Goal: Task Accomplishment & Management: Manage account settings

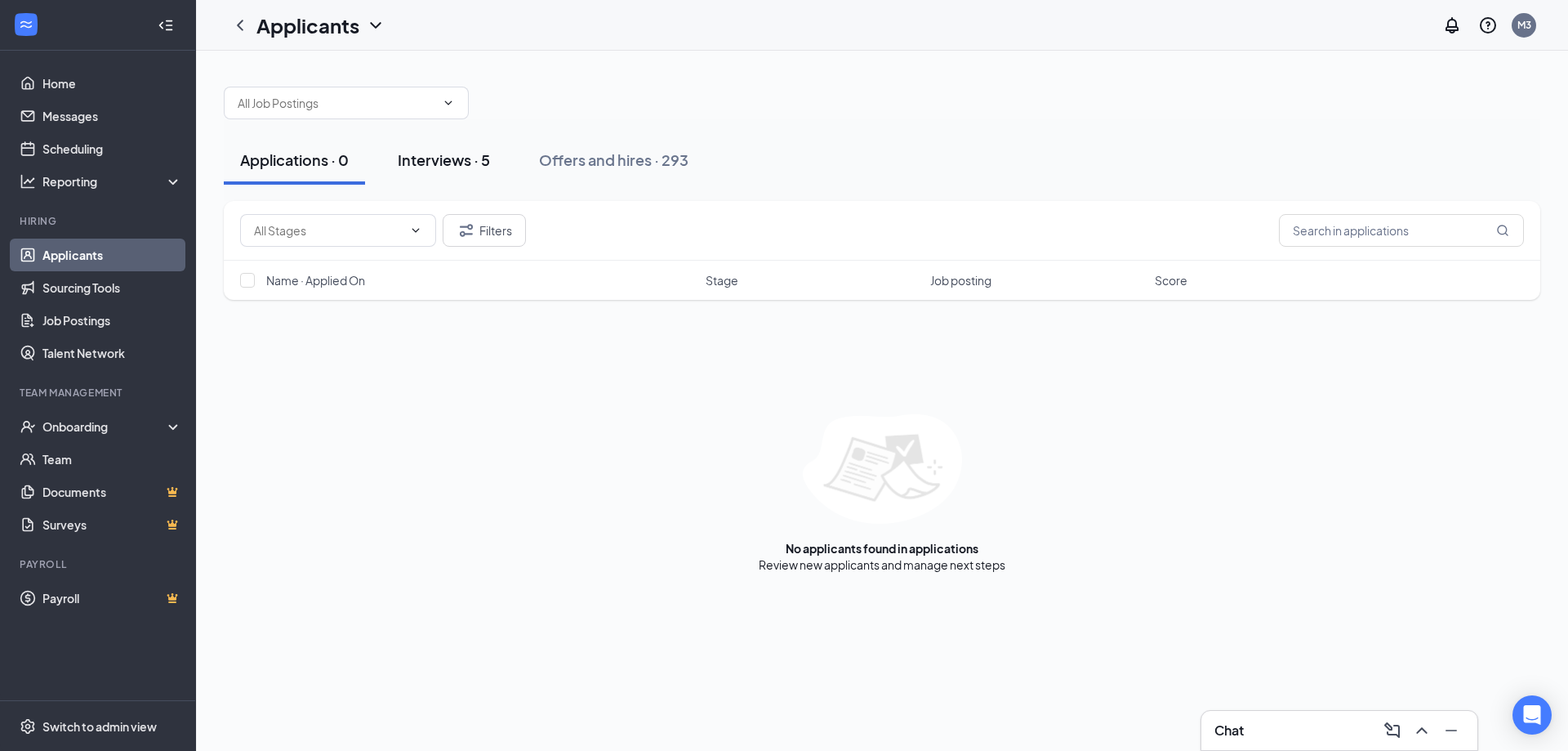
click at [468, 149] on div "Interviews · 5" at bounding box center [444, 159] width 93 height 20
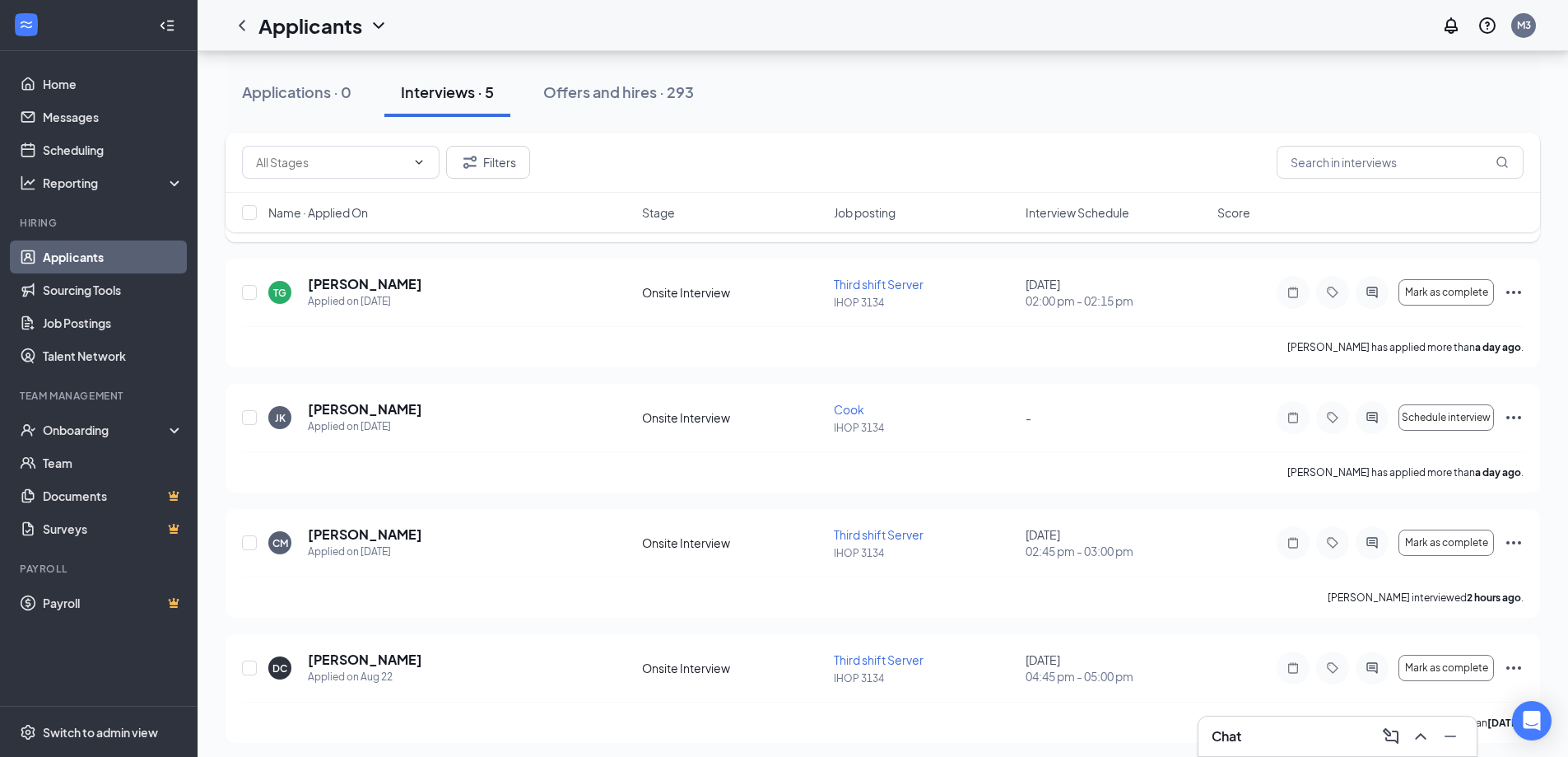
scroll to position [191, 0]
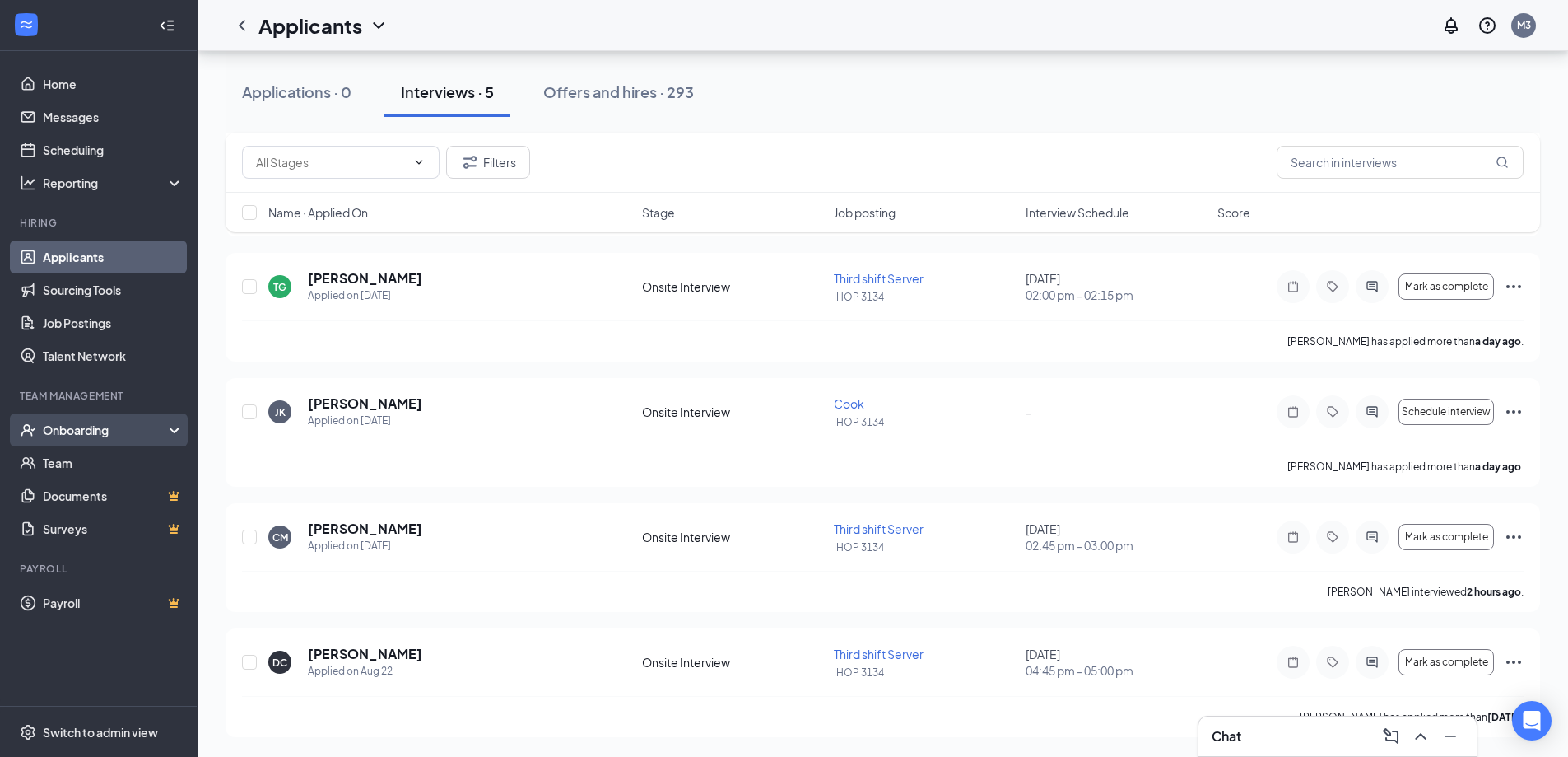
click at [96, 429] on div "Onboarding" at bounding box center [106, 430] width 126 height 17
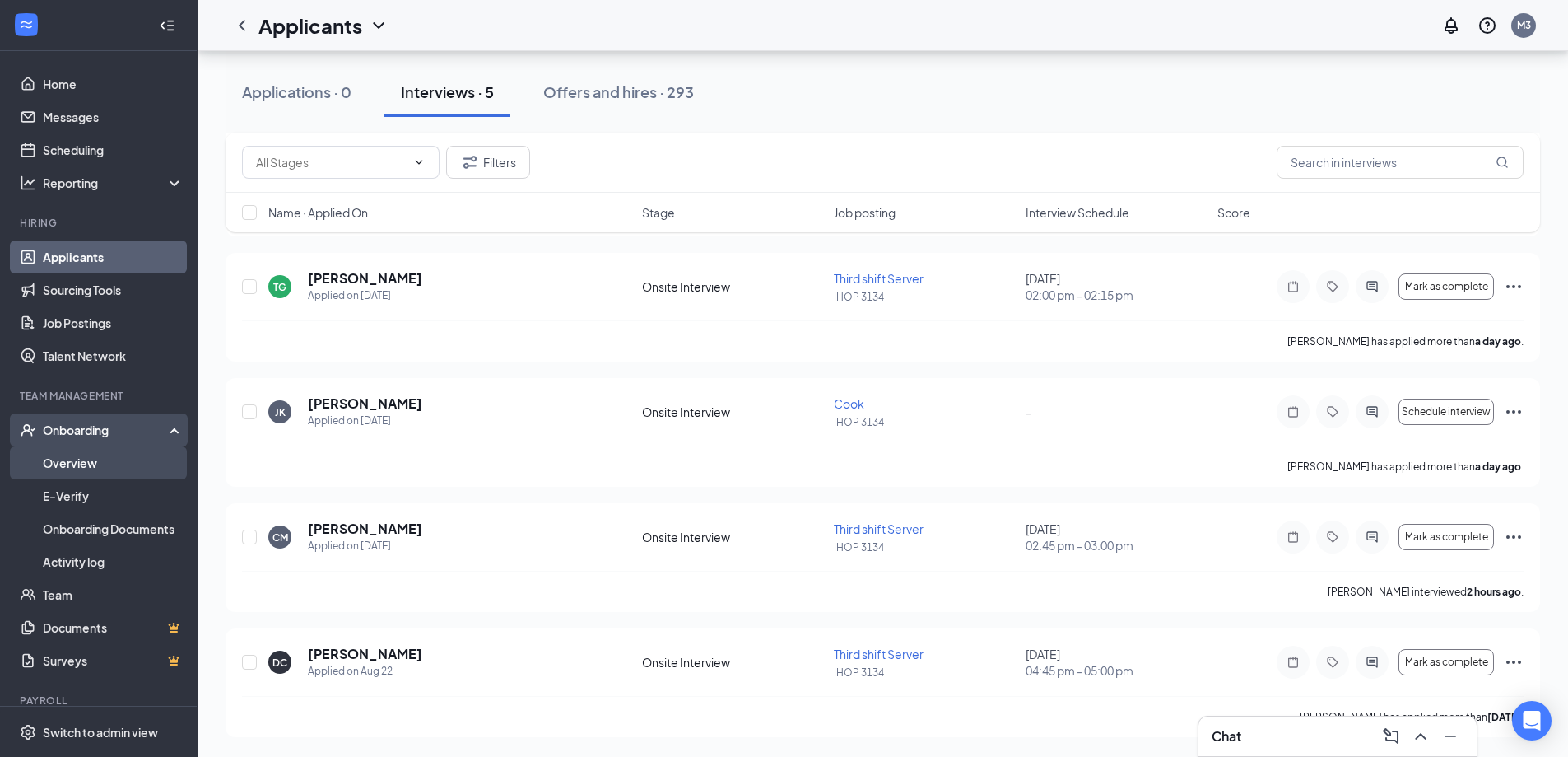
click at [64, 456] on link "Overview" at bounding box center [113, 463] width 141 height 33
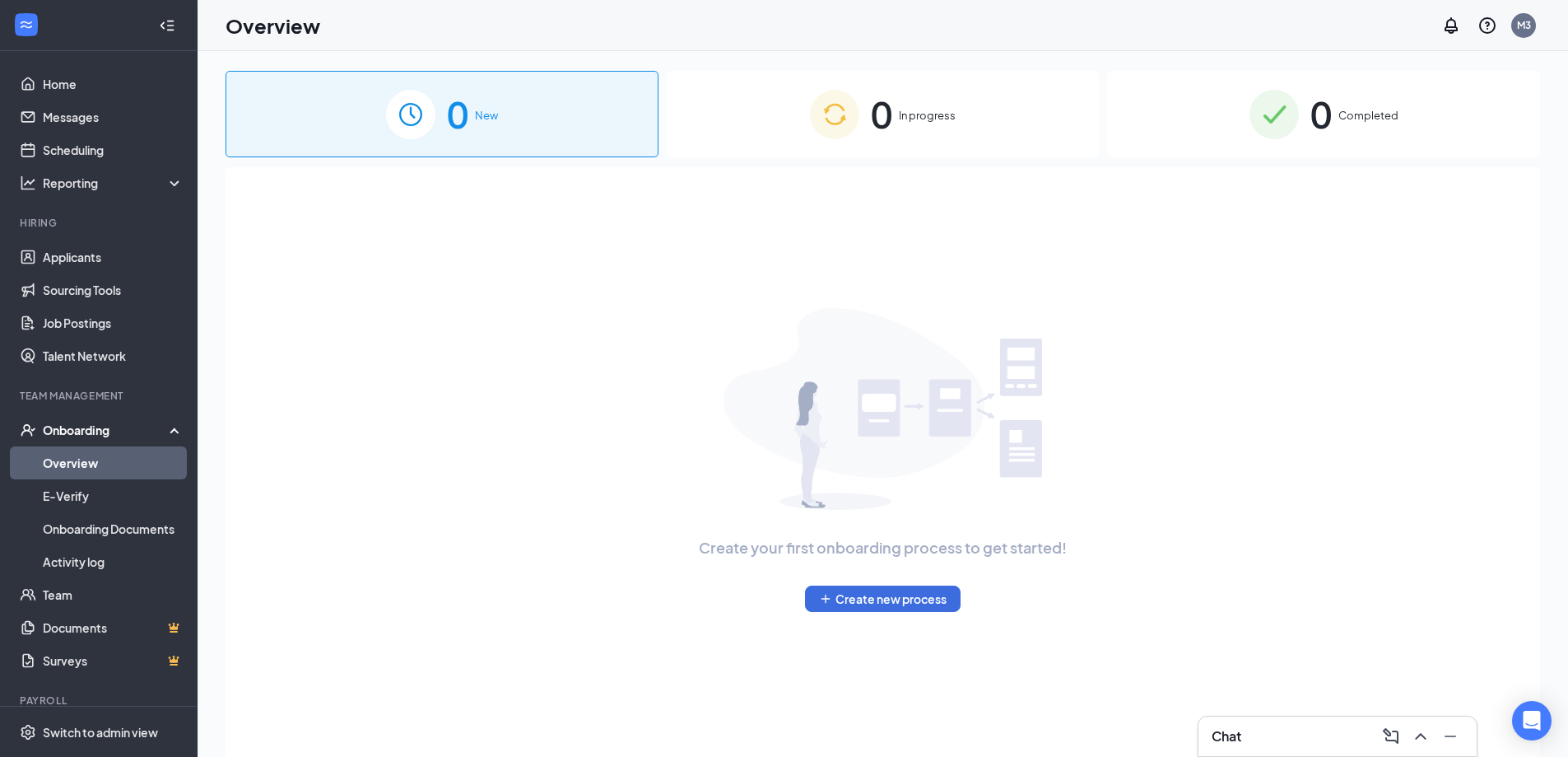
click at [744, 109] on div "0 In progress" at bounding box center [883, 114] width 433 height 86
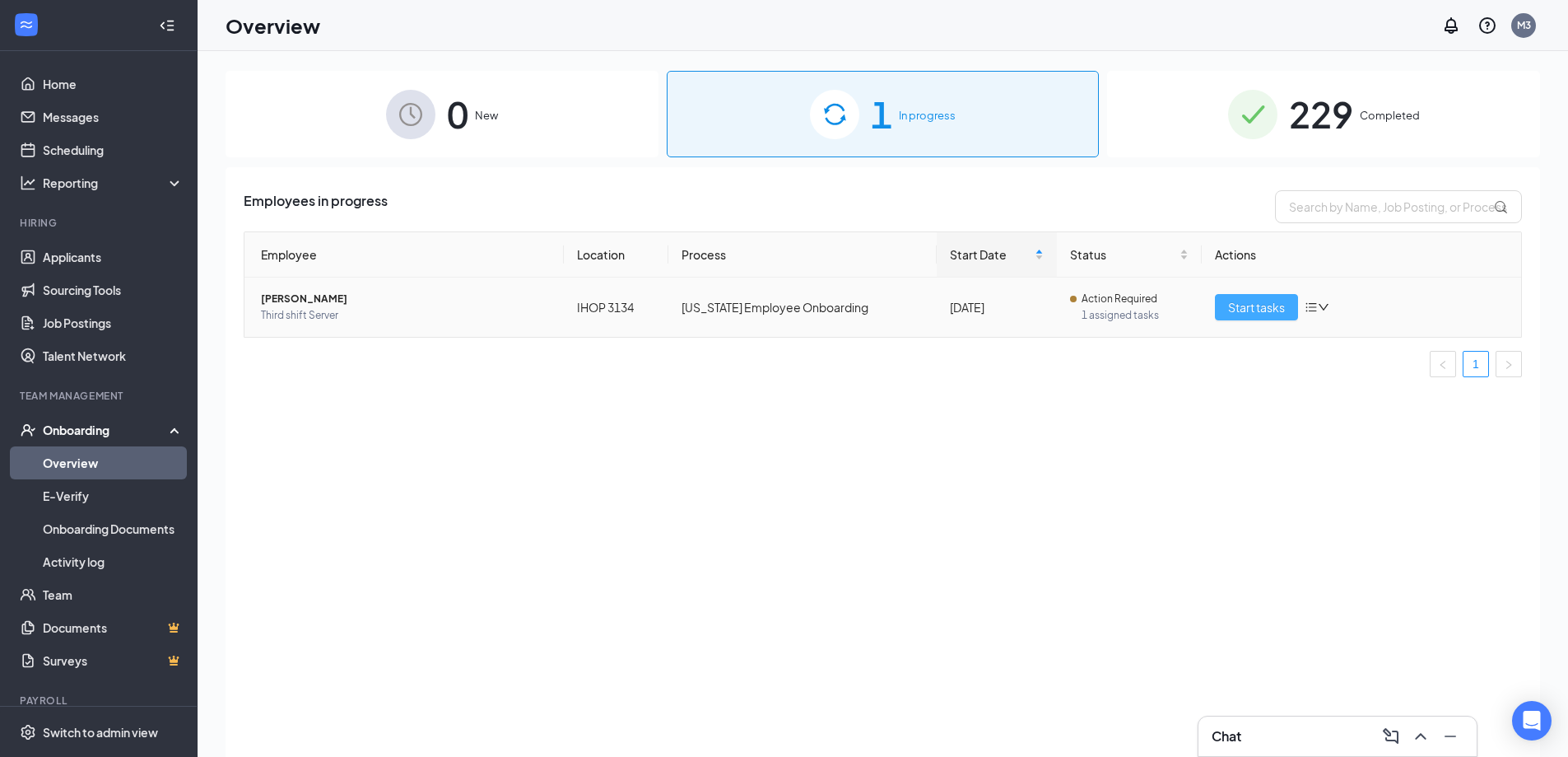
click at [1258, 301] on span "Start tasks" at bounding box center [1256, 307] width 56 height 18
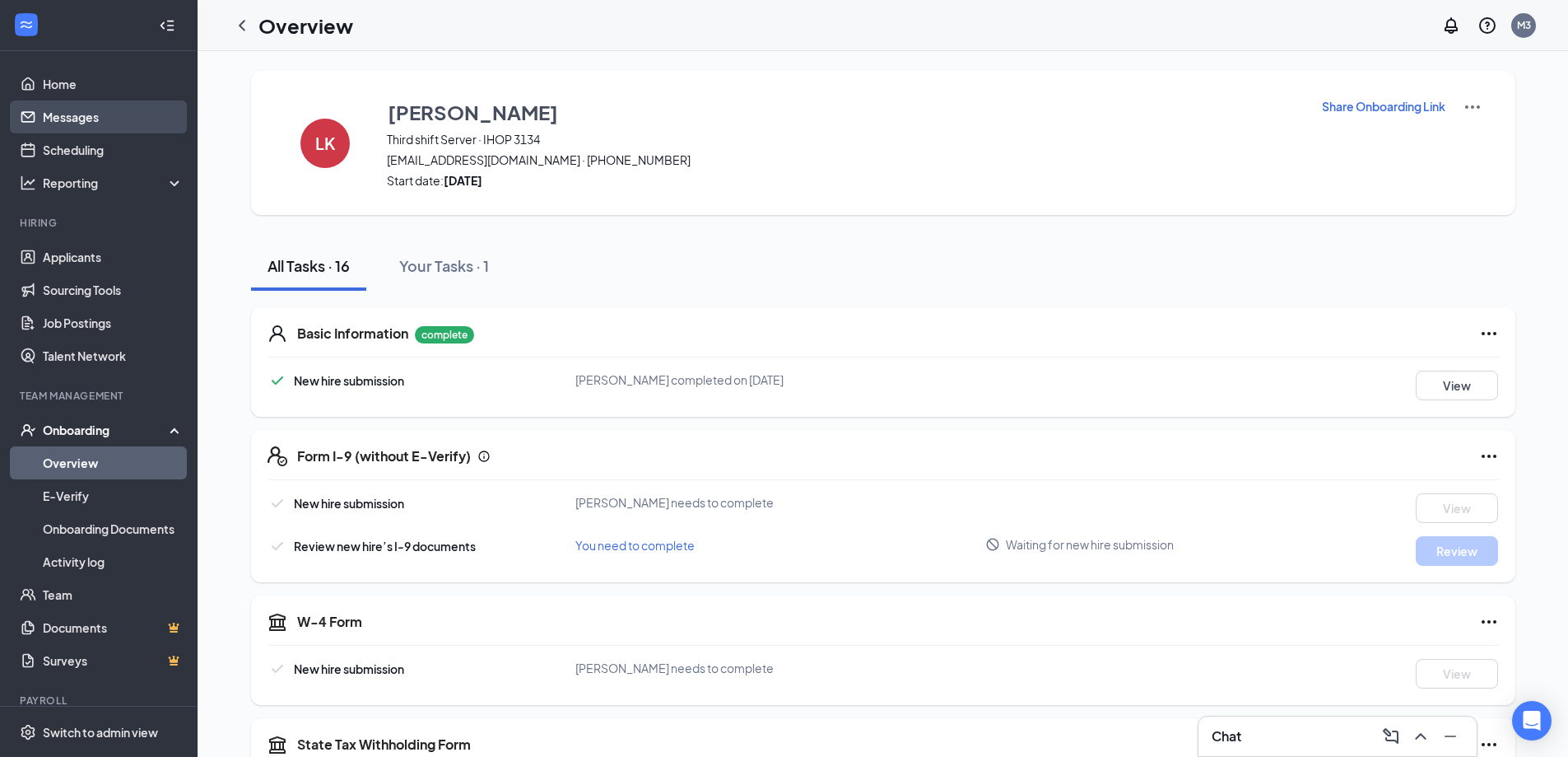
click at [85, 120] on link "Messages" at bounding box center [113, 117] width 141 height 33
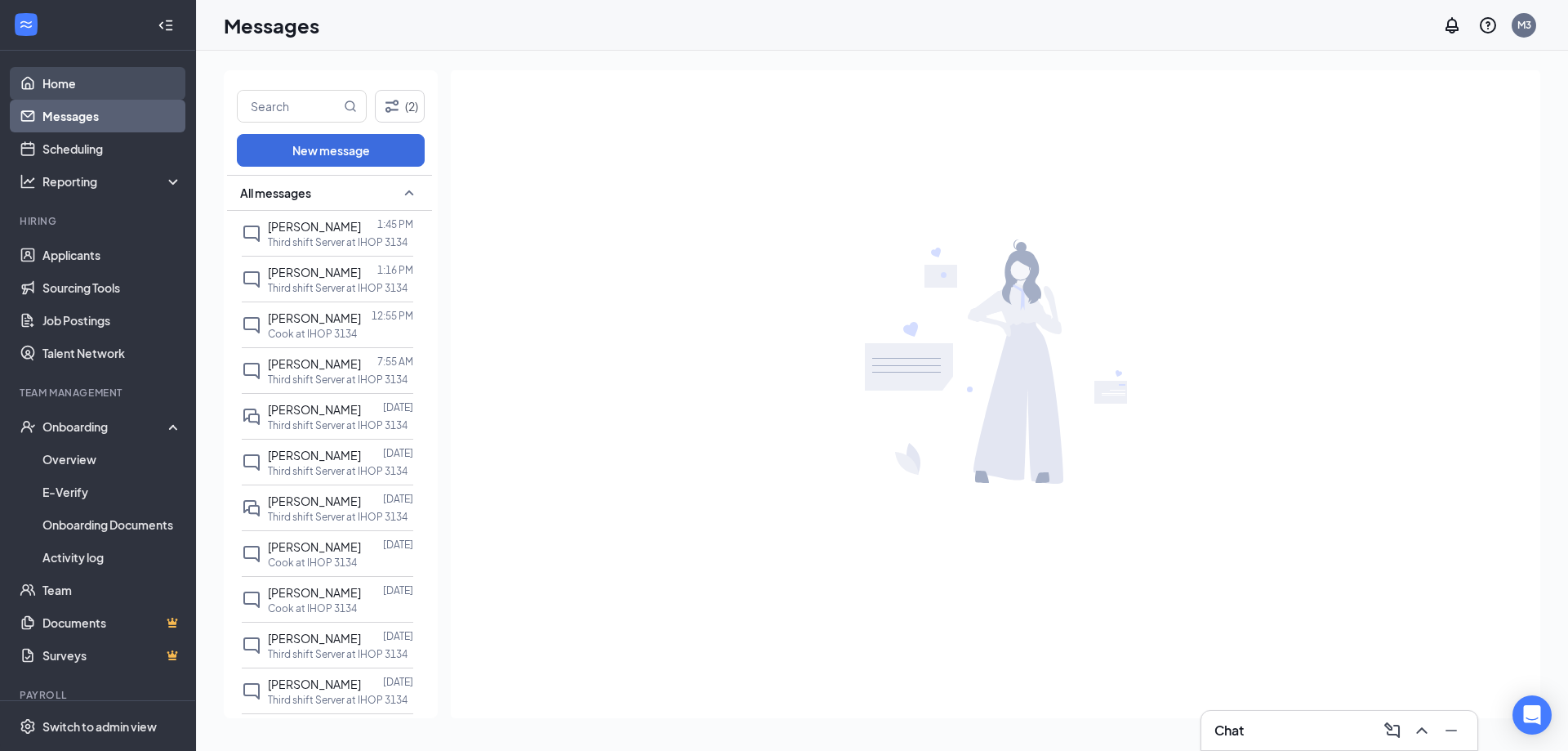
click at [64, 88] on link "Home" at bounding box center [112, 83] width 140 height 33
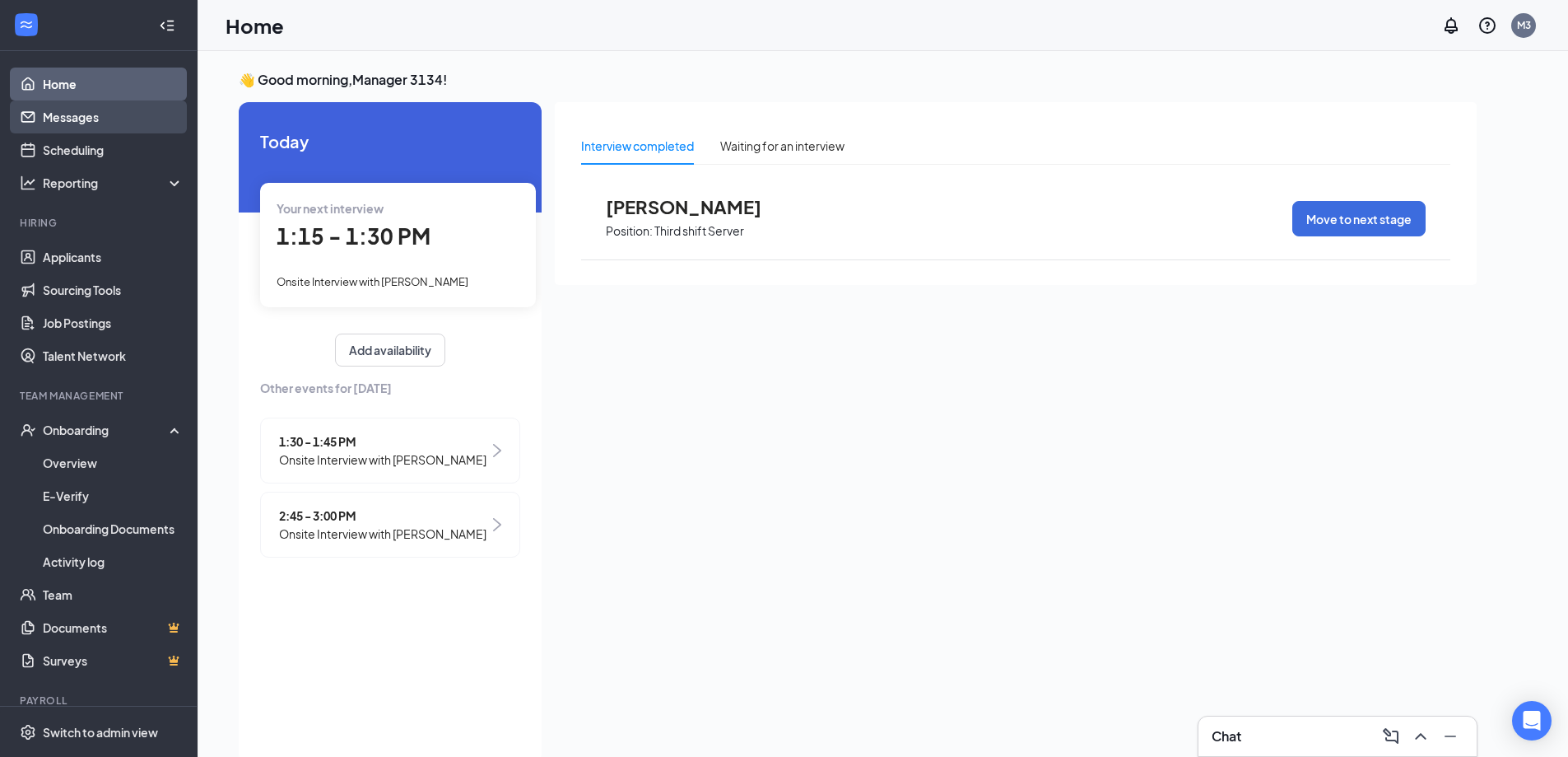
click at [54, 122] on link "Messages" at bounding box center [113, 117] width 141 height 33
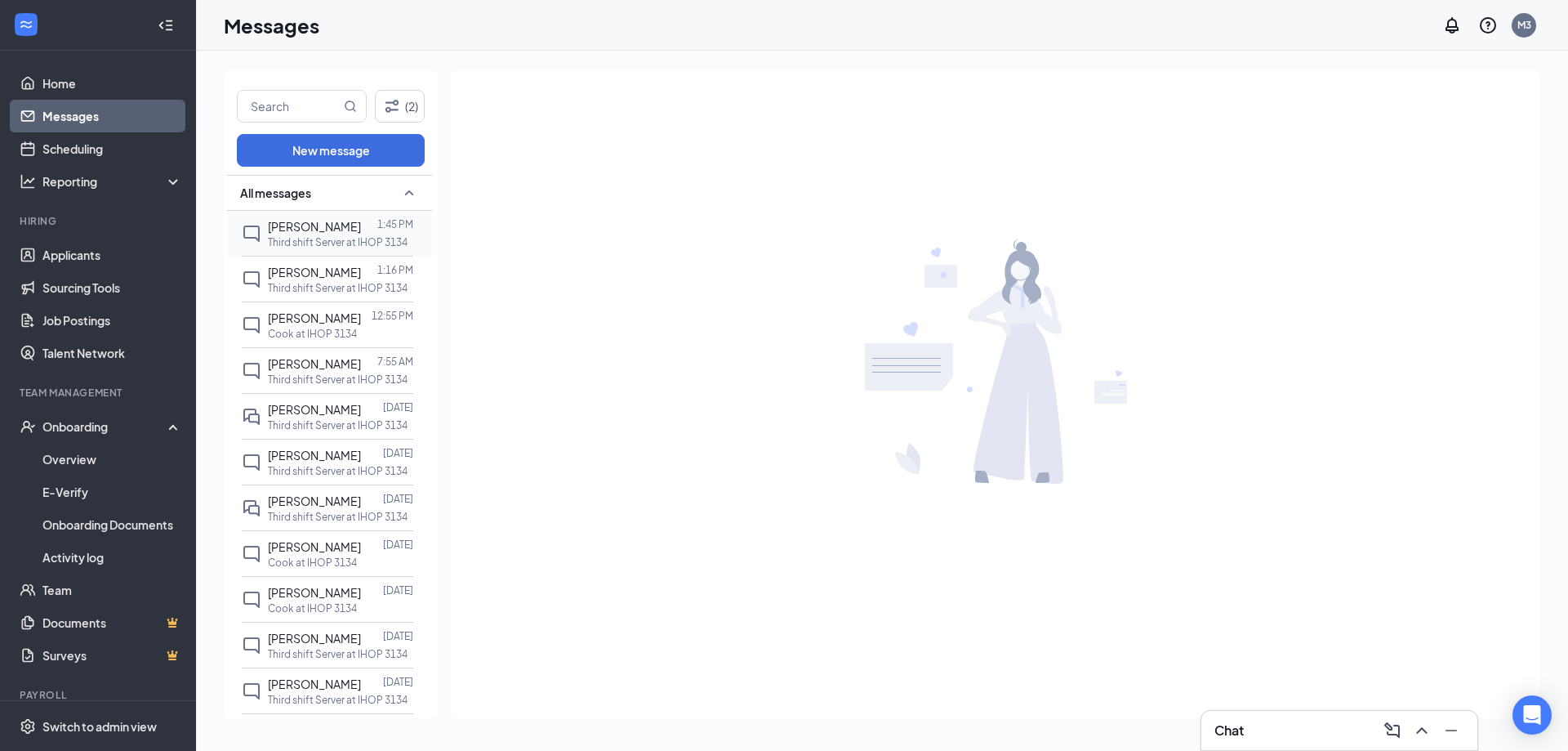
click at [275, 236] on p "Third shift Server at IHOP 3134" at bounding box center [337, 242] width 140 height 13
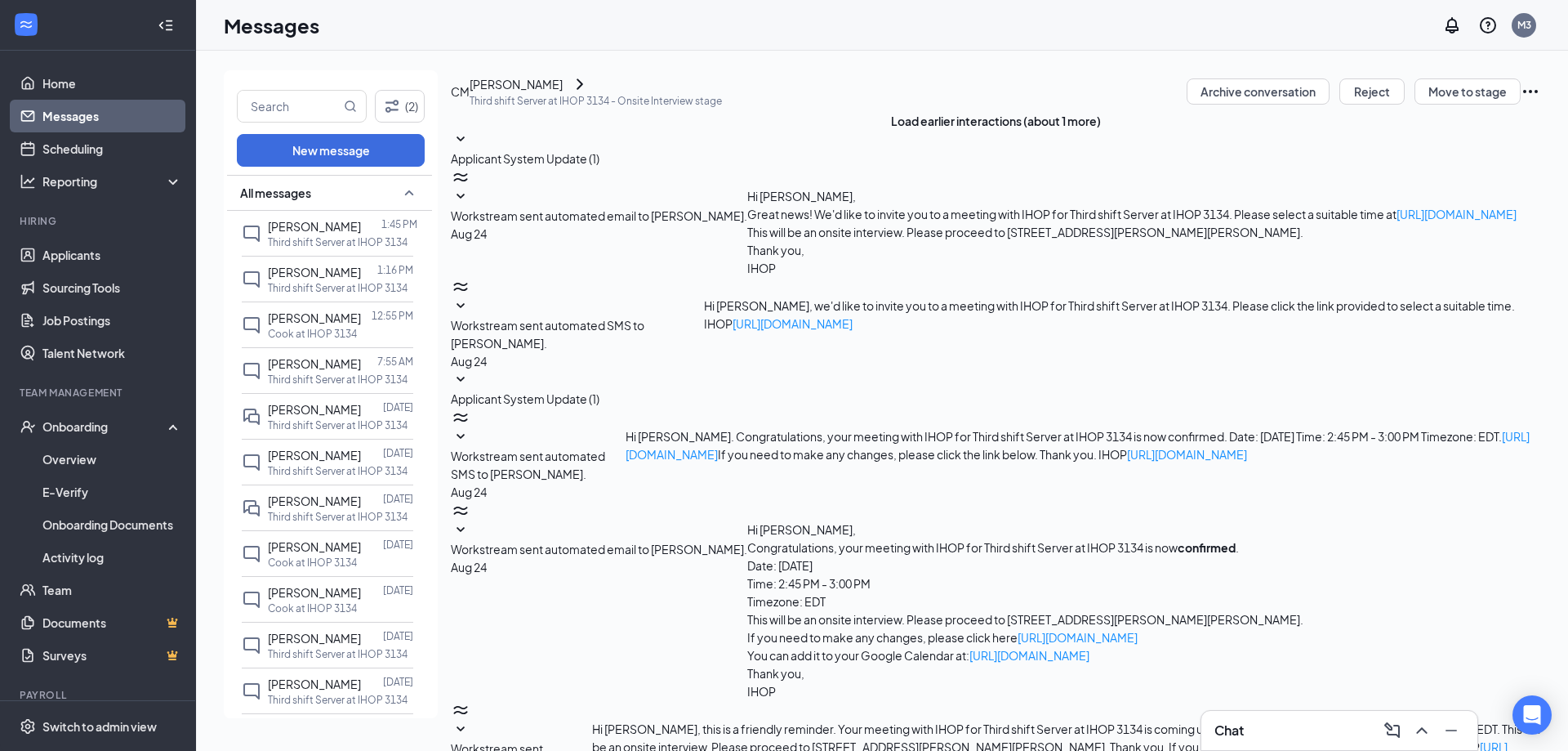
scroll to position [226, 0]
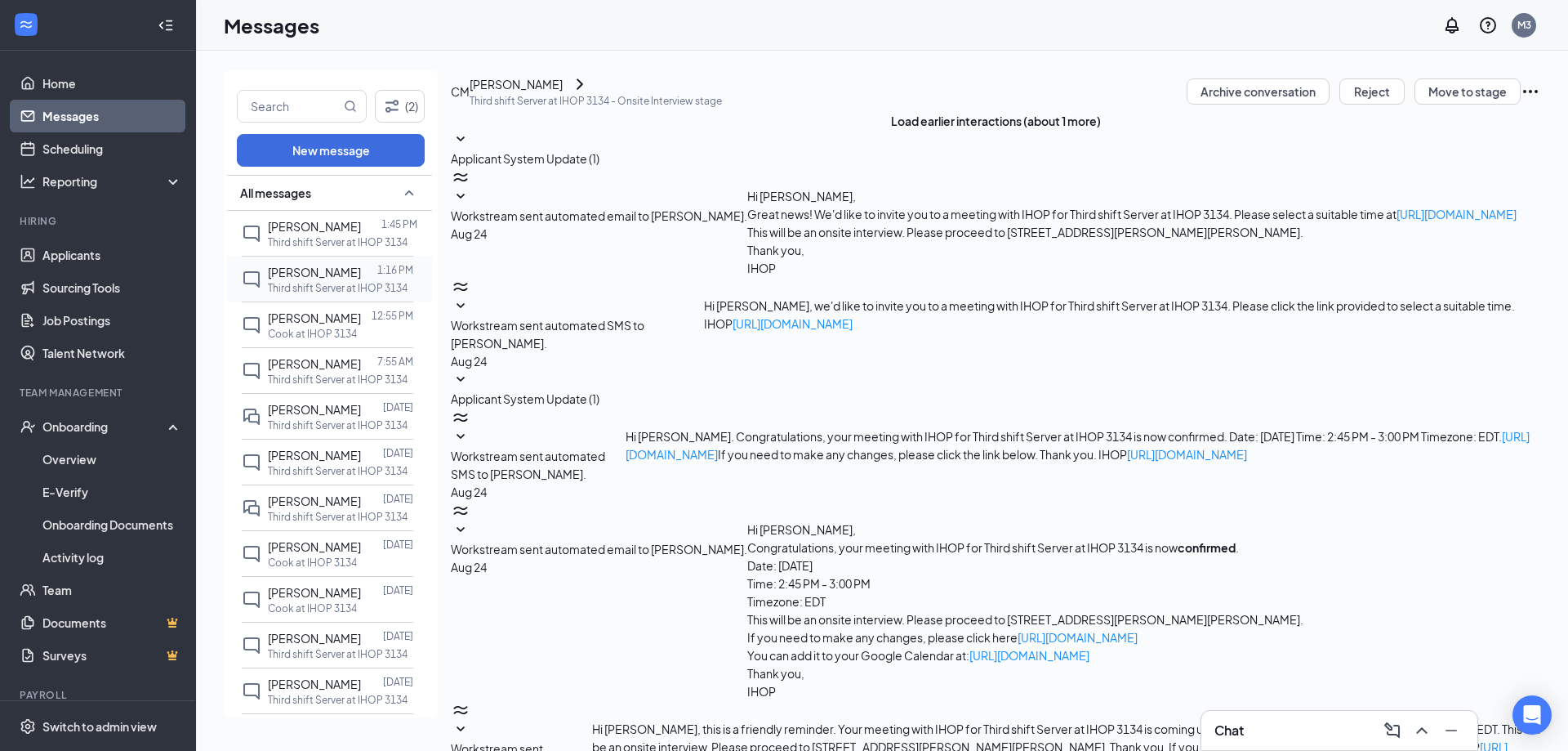
click at [325, 286] on p "Third shift Server at IHOP 3134" at bounding box center [337, 287] width 140 height 13
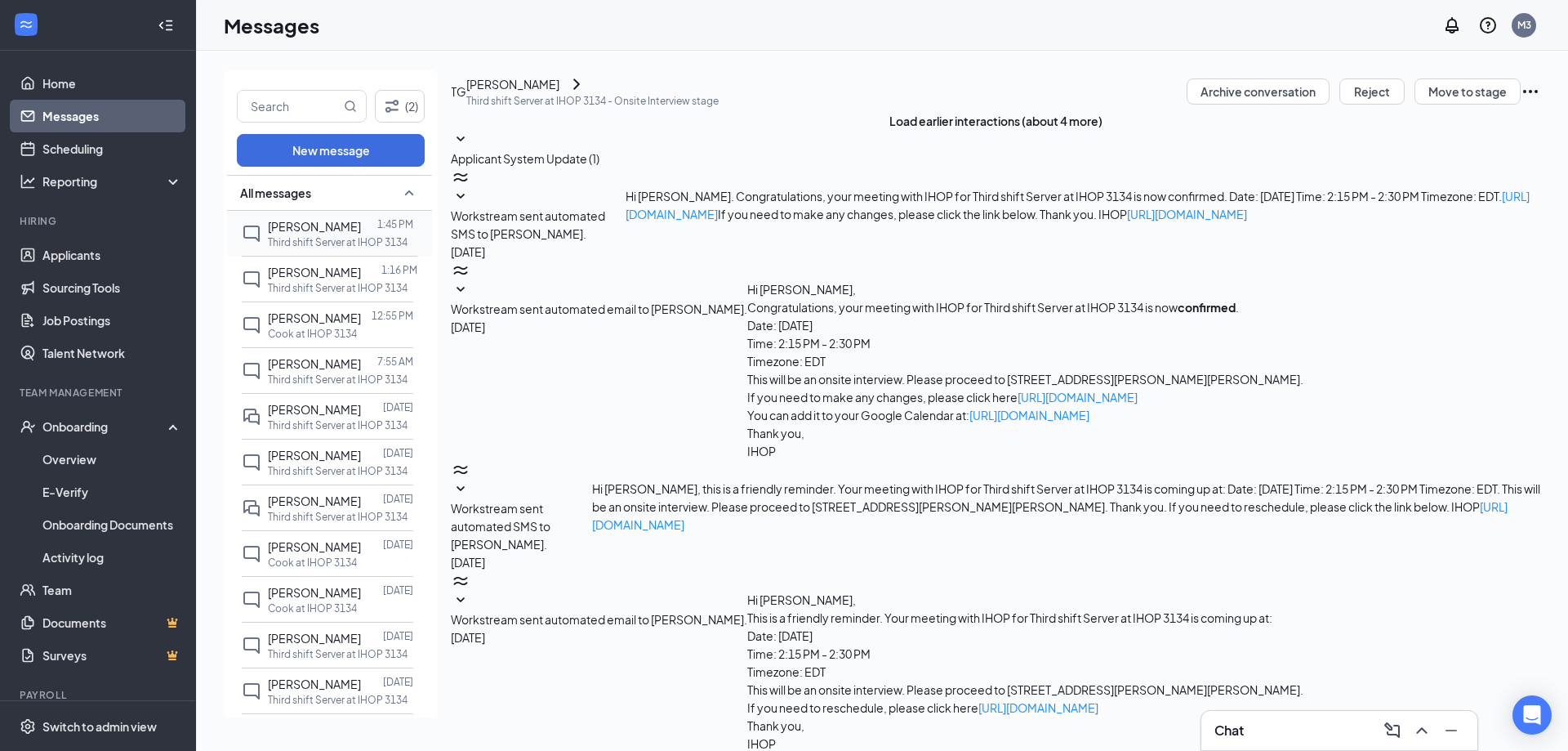
scroll to position [226, 0]
click at [306, 238] on p "Third shift Server at IHOP 3134" at bounding box center [337, 242] width 140 height 13
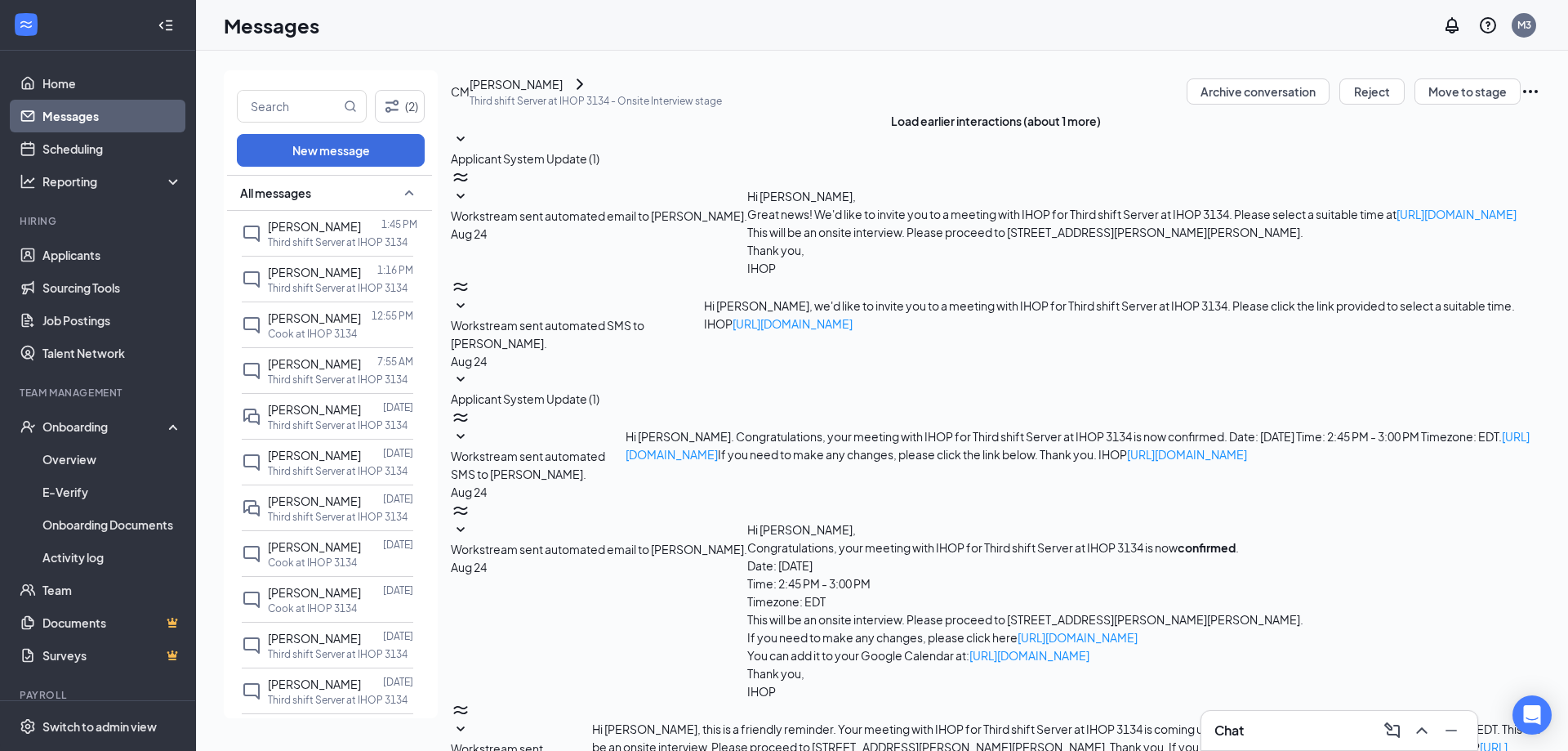
scroll to position [226, 0]
click at [62, 87] on link "Home" at bounding box center [112, 83] width 140 height 33
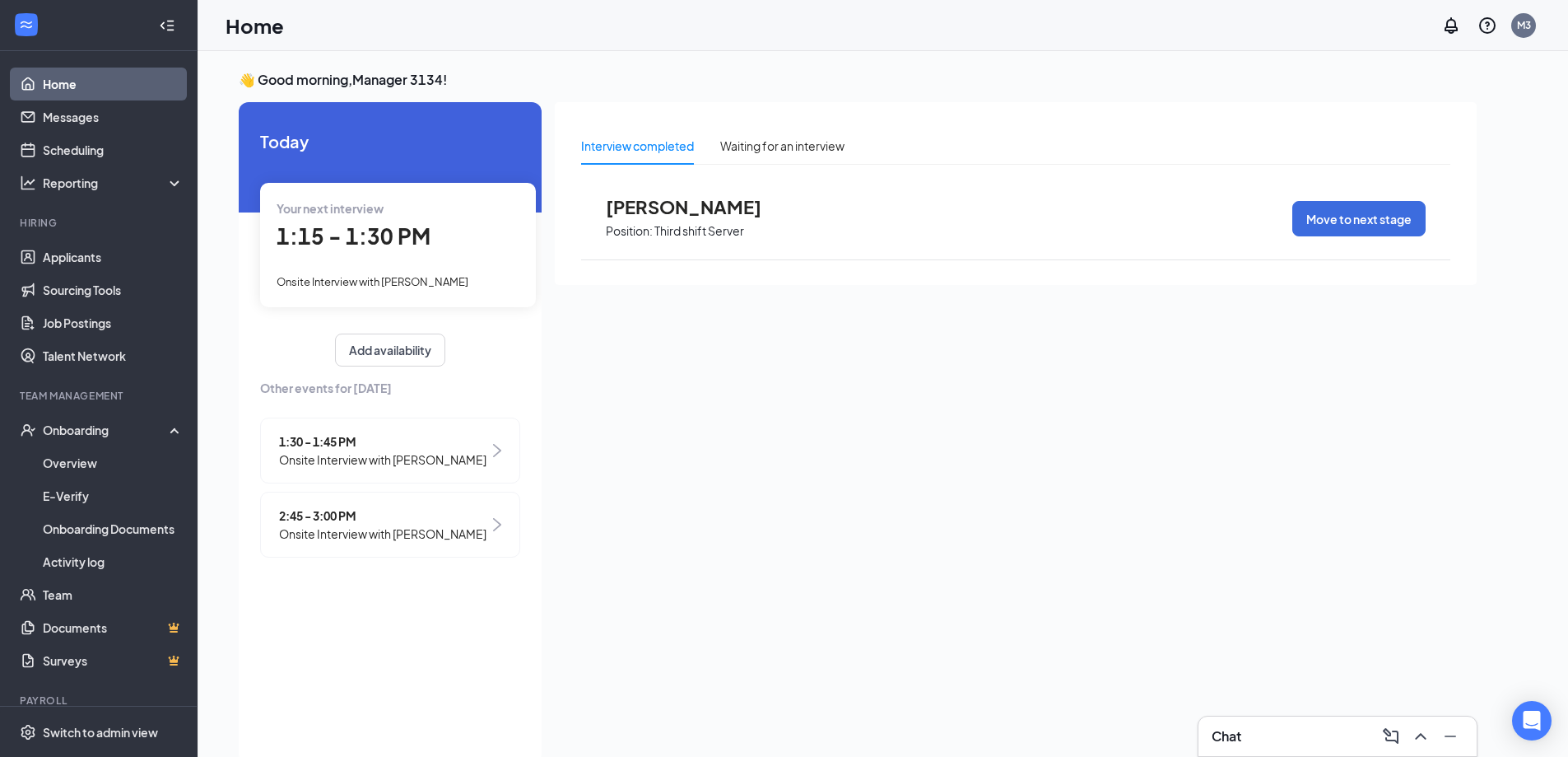
click at [676, 211] on span "[PERSON_NAME]" at bounding box center [697, 207] width 181 height 21
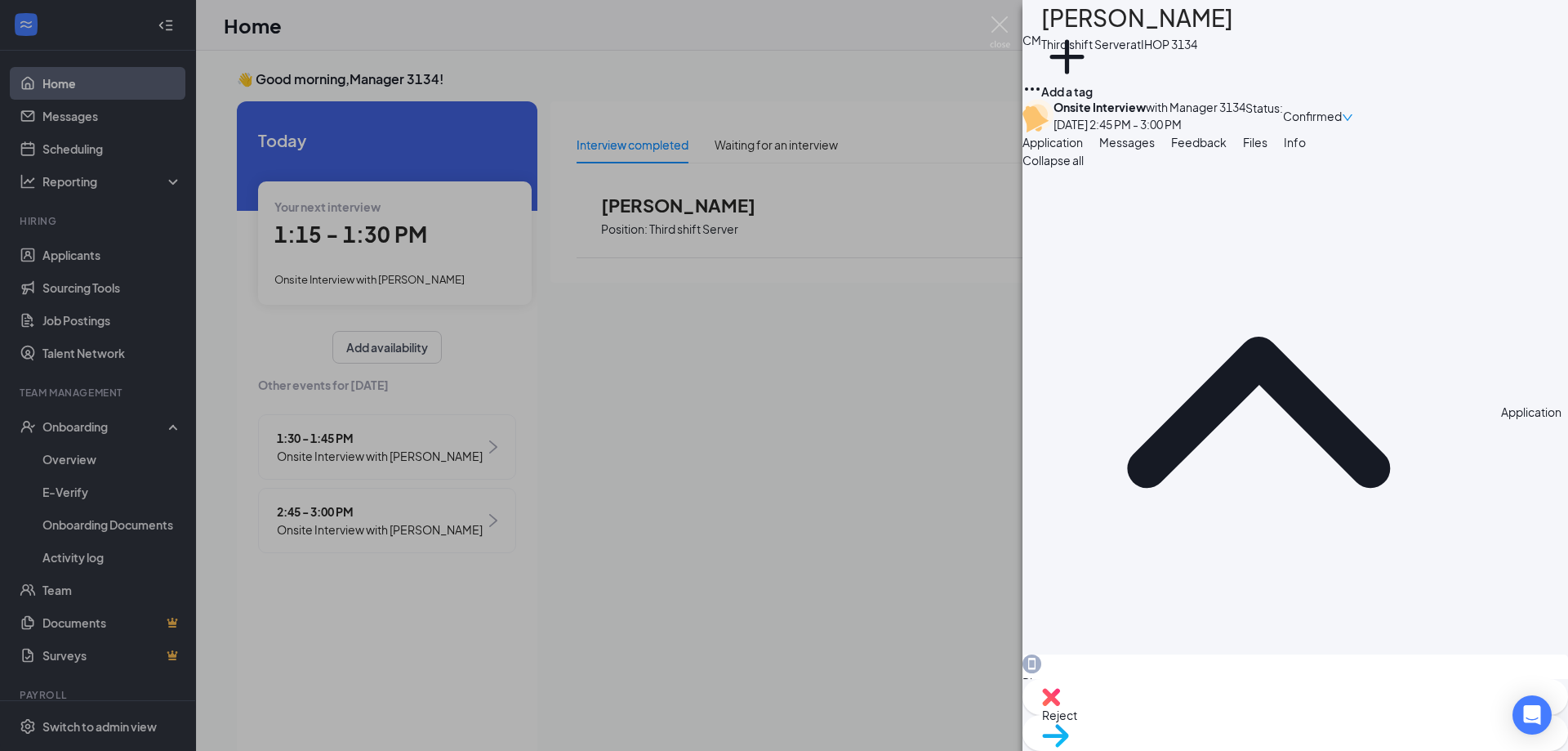
click at [1353, 113] on div "Confirmed" at bounding box center [1317, 117] width 70 height 35
click at [1001, 19] on img at bounding box center [999, 32] width 20 height 32
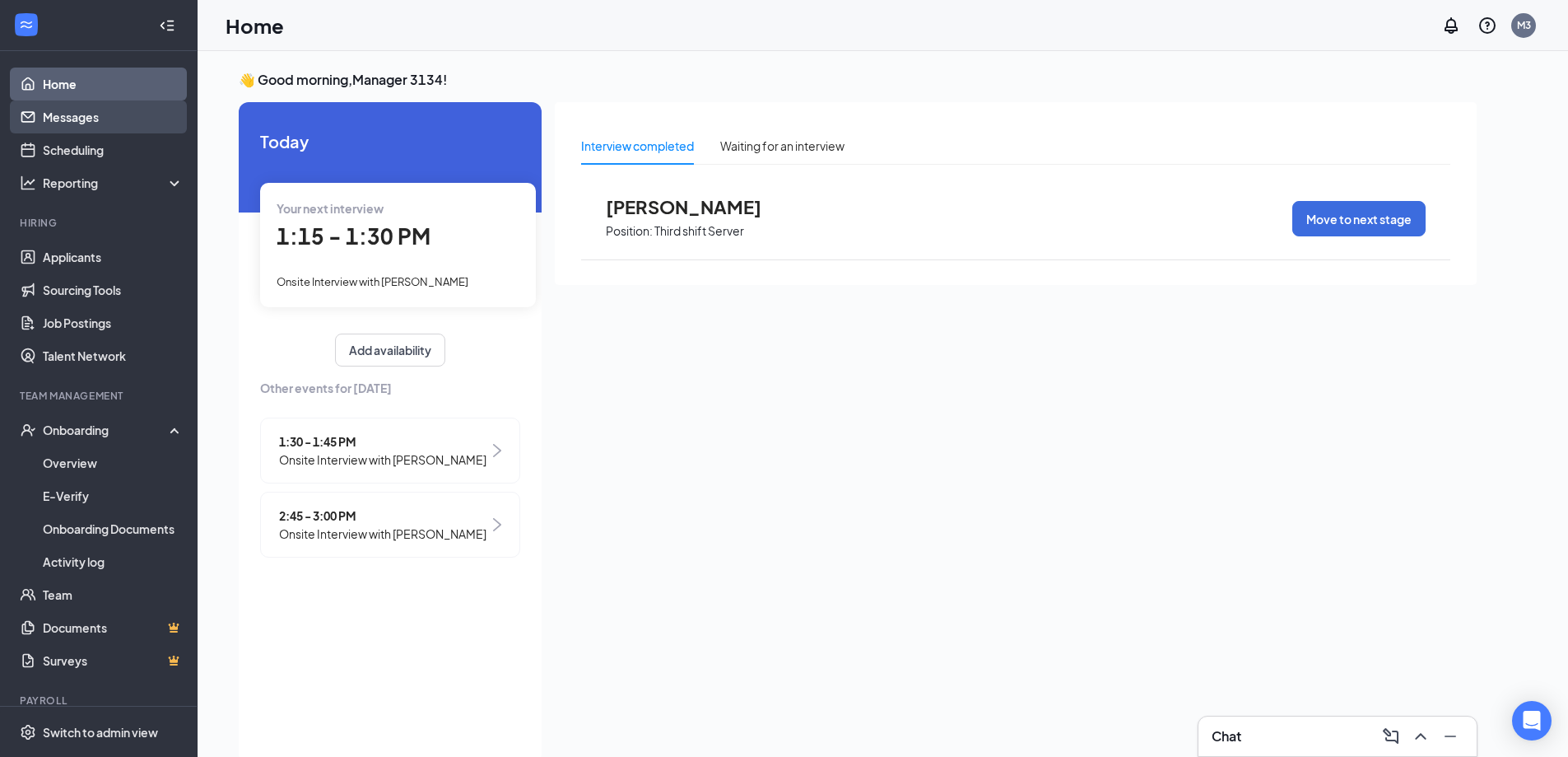
click at [74, 110] on link "Messages" at bounding box center [113, 117] width 141 height 33
